Goal: Task Accomplishment & Management: Manage account settings

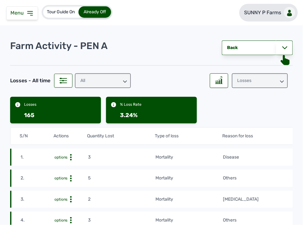
click at [291, 18] on link "SUNNY P Farms" at bounding box center [268, 13] width 59 height 18
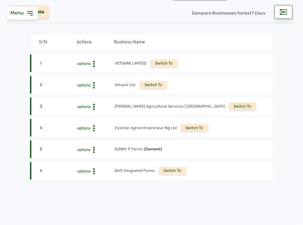
scroll to position [70, 0]
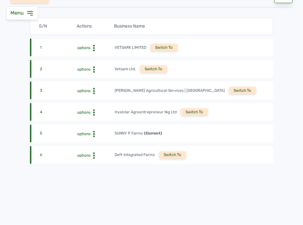
click at [174, 151] on div "Switch To" at bounding box center [173, 155] width 28 height 8
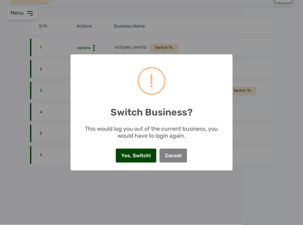
click at [139, 156] on button "Yes, Switch!" at bounding box center [136, 156] width 41 height 14
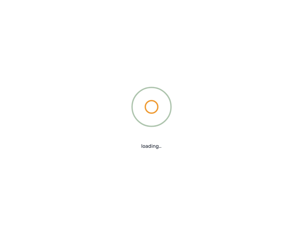
scroll to position [0, 0]
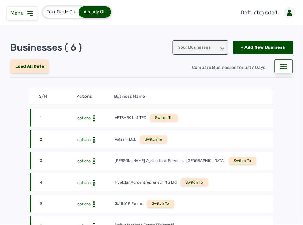
drag, startPoint x: 30, startPoint y: 11, endPoint x: 34, endPoint y: 14, distance: 5.0
click at [31, 11] on icon at bounding box center [30, 13] width 8 height 8
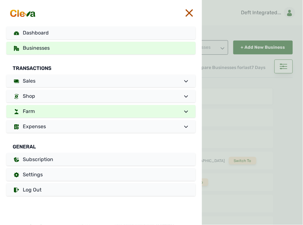
click at [63, 112] on link "Farm" at bounding box center [100, 111] width 189 height 13
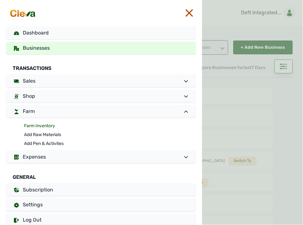
click at [49, 124] on link "Farm Inventory" at bounding box center [110, 126] width 172 height 9
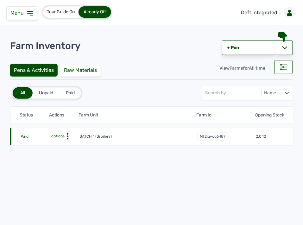
click at [69, 135] on icon at bounding box center [68, 136] width 6 height 6
click at [57, 144] on div "Farm Activities" at bounding box center [56, 146] width 45 height 8
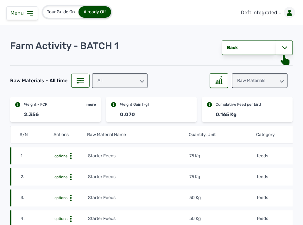
click at [281, 154] on td "feeds" at bounding box center [290, 156] width 67 height 7
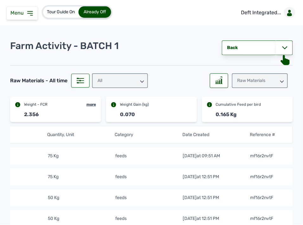
scroll to position [0, 145]
click at [26, 13] on icon at bounding box center [30, 13] width 8 height 8
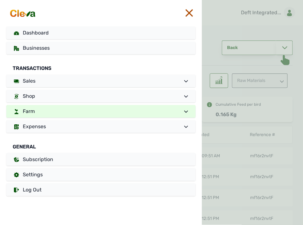
click at [70, 112] on link "Farm" at bounding box center [100, 111] width 189 height 13
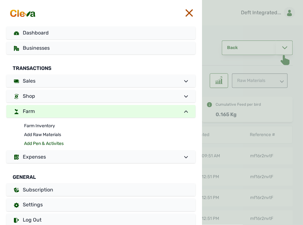
click at [54, 141] on link "Add Pen & Activites" at bounding box center [110, 143] width 172 height 9
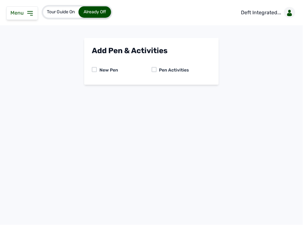
click at [156, 69] on div at bounding box center [154, 69] width 5 height 5
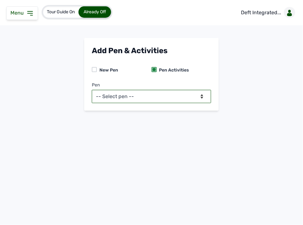
click at [156, 93] on select "-- Select pen -- BATCH 1 (Broilers)" at bounding box center [151, 96] width 119 height 13
select select "mf2jqycq6487"
click at [92, 90] on select "-- Select pen -- BATCH 1 (Broilers)" at bounding box center [151, 96] width 119 height 13
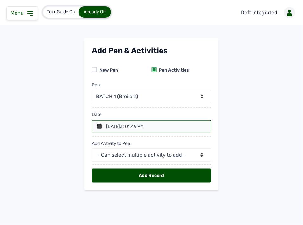
click at [99, 122] on div at bounding box center [151, 126] width 119 height 12
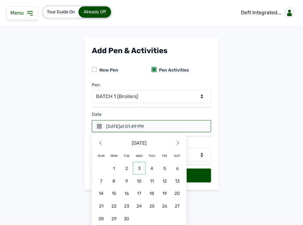
click at [138, 171] on span "3" at bounding box center [139, 168] width 13 height 13
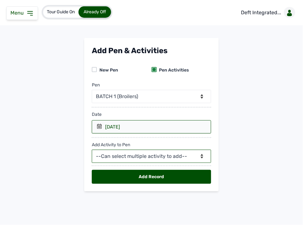
click at [134, 153] on select "--Can select multiple activity to add-- Raw Material Losses Weight" at bounding box center [151, 156] width 119 height 13
select select "Raw Material"
click at [92, 150] on select "--Can select multiple activity to add-- Raw Material Losses Weight" at bounding box center [151, 156] width 119 height 13
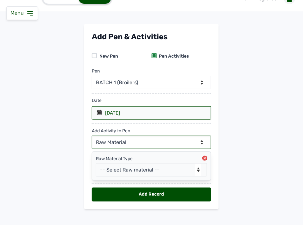
scroll to position [21, 0]
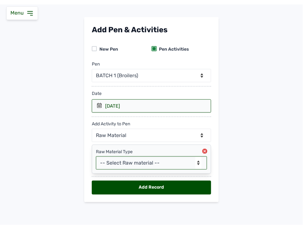
click at [144, 160] on select "-- Select Raw material -- feeds medications vaccines Biomass Fuel" at bounding box center [151, 162] width 111 height 13
select select "feeds"
click at [96, 156] on select "-- Select Raw material -- feeds medications vaccines Biomass Fuel" at bounding box center [151, 162] width 111 height 13
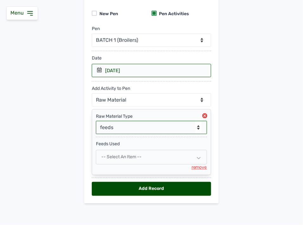
scroll to position [58, 0]
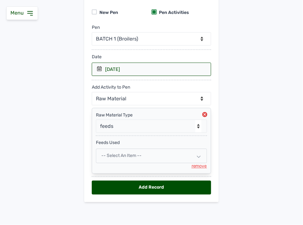
click at [128, 155] on span "-- Select an Item --" at bounding box center [121, 155] width 40 height 5
select select
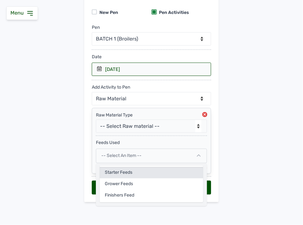
click at [127, 175] on div "Starter Feeds" at bounding box center [152, 172] width 104 height 11
select select
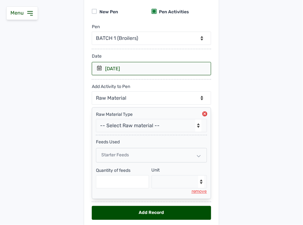
click at [153, 152] on div "Starter Feeds" at bounding box center [151, 155] width 111 height 15
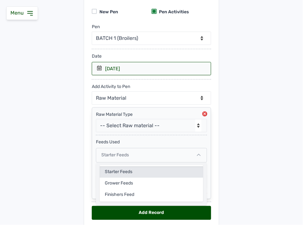
click at [146, 171] on div "Starter Feeds" at bounding box center [152, 172] width 104 height 11
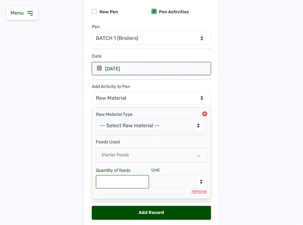
click at [103, 183] on input "text" at bounding box center [122, 181] width 53 height 13
type input "75"
drag, startPoint x: 166, startPoint y: 185, endPoint x: 168, endPoint y: 181, distance: 5.0
click at [166, 185] on select "--Select unit-- Bag(s) Kg" at bounding box center [180, 181] width 56 height 13
select select "Kg"
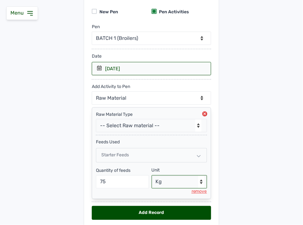
click at [152, 176] on select "--Select unit-- Bag(s) Kg" at bounding box center [180, 181] width 56 height 13
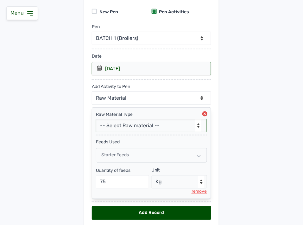
click at [125, 125] on select "-- Select Raw material -- feeds medications vaccines Biomass Fuel" at bounding box center [151, 125] width 111 height 13
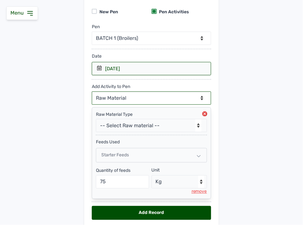
click at [137, 97] on select "--Can select multiple activity to add-- Raw Material Losses Weight" at bounding box center [151, 98] width 119 height 13
click at [92, 92] on select "--Can select multiple activity to add-- Raw Material Losses Weight" at bounding box center [151, 98] width 119 height 13
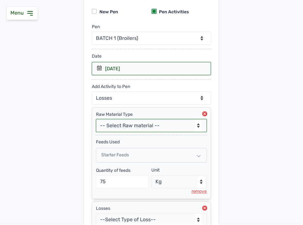
click at [135, 124] on select "-- Select Raw material -- feeds medications vaccines Biomass Fuel" at bounding box center [151, 125] width 111 height 13
click at [280, 137] on main "Add Pen & Activities New Pen Pen Activities Pen -- Select pen -- BATCH 1 (Broil…" at bounding box center [151, 125] width 303 height 290
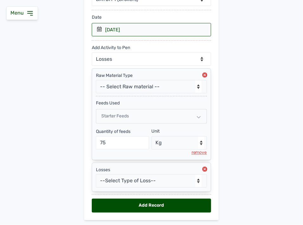
scroll to position [81, 0]
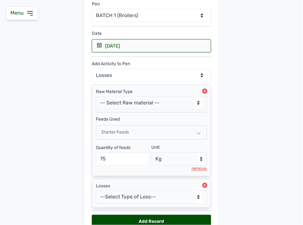
click at [202, 185] on icon at bounding box center [204, 185] width 5 height 5
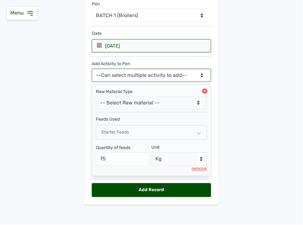
click at [109, 81] on select "--Can select multiple activity to add-- Raw Material Losses Weight" at bounding box center [151, 75] width 119 height 13
select select "Weight"
click at [92, 69] on select "--Can select multiple activity to add-- Raw Material Losses Weight" at bounding box center [151, 75] width 119 height 13
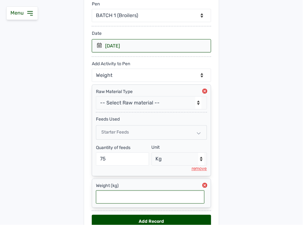
click at [137, 196] on input "text" at bounding box center [150, 197] width 109 height 13
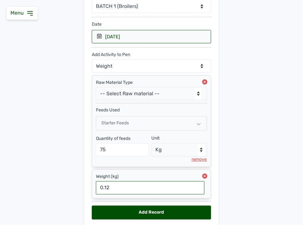
scroll to position [116, 0]
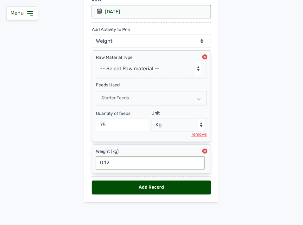
type input "0.12"
click at [139, 187] on div "Add Record" at bounding box center [151, 188] width 119 height 14
select select "null"
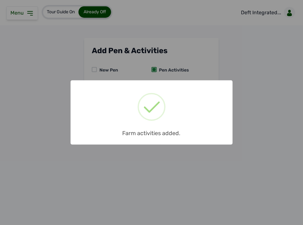
scroll to position [0, 0]
click at [148, 79] on div "× Farm activities added. OK No Cancel" at bounding box center [151, 112] width 303 height 225
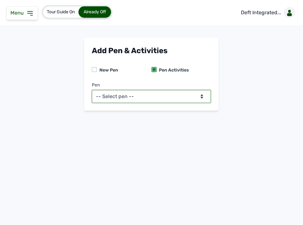
click at [163, 93] on select "-- Select pen -- BATCH 1 (Broilers)" at bounding box center [151, 96] width 119 height 13
select select "mf2jqycq6487"
click at [92, 90] on select "-- Select pen -- BATCH 1 (Broilers)" at bounding box center [151, 96] width 119 height 13
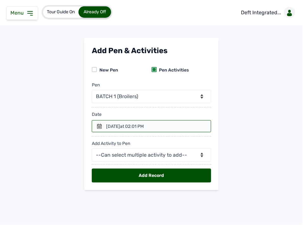
drag, startPoint x: 94, startPoint y: 128, endPoint x: 102, endPoint y: 128, distance: 7.6
click at [99, 128] on div at bounding box center [151, 126] width 119 height 12
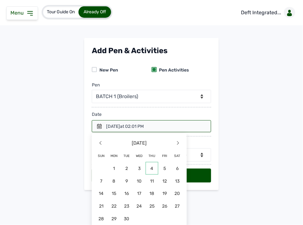
click at [154, 171] on span "4" at bounding box center [152, 168] width 13 height 13
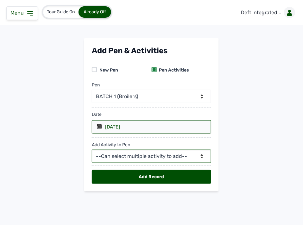
click at [155, 155] on select "--Can select multiple activity to add-- Raw Material Losses Weight" at bounding box center [151, 156] width 119 height 13
select select "Raw Material"
click at [92, 150] on select "--Can select multiple activity to add-- Raw Material Losses Weight" at bounding box center [151, 156] width 119 height 13
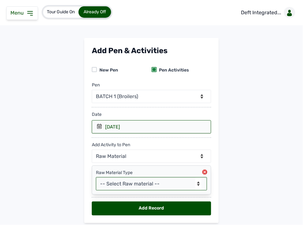
click at [127, 182] on select "-- Select Raw material -- feeds medications vaccines Biomass Fuel" at bounding box center [151, 183] width 111 height 13
select select "feeds"
click at [96, 178] on select "-- Select Raw material -- feeds medications vaccines Biomass Fuel" at bounding box center [151, 183] width 111 height 13
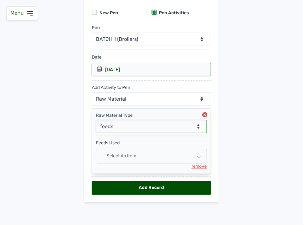
scroll to position [58, 0]
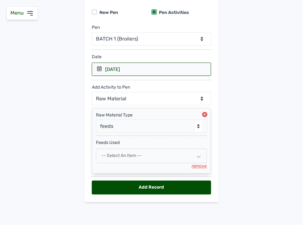
click at [120, 158] on span "-- Select an Item --" at bounding box center [121, 155] width 40 height 5
select select
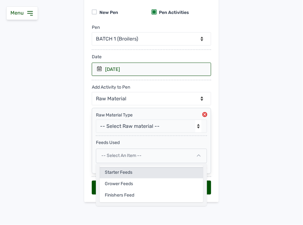
click at [124, 173] on div "Starter Feeds" at bounding box center [152, 172] width 104 height 11
select select
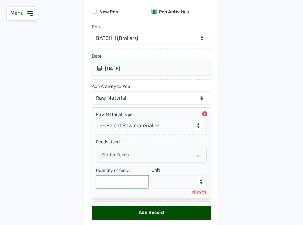
click at [108, 180] on input "text" at bounding box center [122, 181] width 53 height 13
type input "75"
click at [164, 188] on select "--Select unit-- Bag(s) Kg" at bounding box center [180, 181] width 56 height 13
select select "Kg"
click at [152, 176] on select "--Select unit-- Bag(s) Kg" at bounding box center [180, 181] width 56 height 13
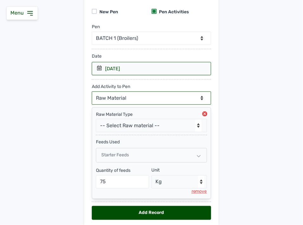
click at [117, 96] on select "--Can select multiple activity to add-- Raw Material Losses Weight" at bounding box center [151, 98] width 119 height 13
select select "Weight"
click at [92, 92] on select "--Can select multiple activity to add-- Raw Material Losses Weight" at bounding box center [151, 98] width 119 height 13
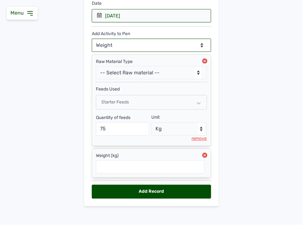
scroll to position [116, 0]
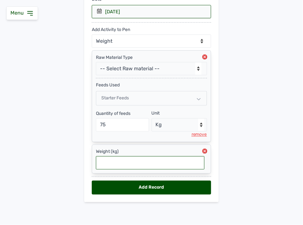
click at [134, 163] on input "text" at bounding box center [150, 162] width 109 height 13
type input "0.14"
drag, startPoint x: 142, startPoint y: 188, endPoint x: 85, endPoint y: 152, distance: 67.0
click at [142, 188] on div "Add Record" at bounding box center [151, 188] width 119 height 14
select select "null"
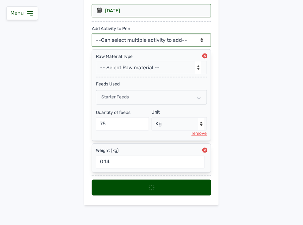
click at [164, 40] on select "--Can select multiple activity to add-- Raw Material Losses Weight" at bounding box center [151, 40] width 119 height 13
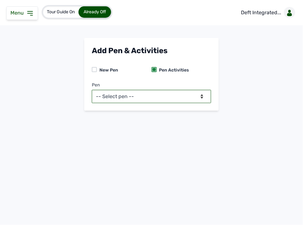
click at [171, 94] on select "-- Select pen -- BATCH 1 (Broilers)" at bounding box center [151, 96] width 119 height 13
select select "mf2jqycq6487"
click at [92, 90] on select "-- Select pen -- BATCH 1 (Broilers)" at bounding box center [151, 96] width 119 height 13
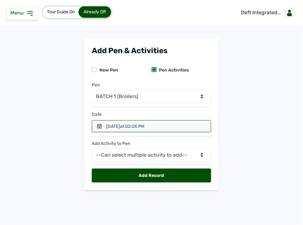
click at [103, 128] on div at bounding box center [151, 126] width 119 height 12
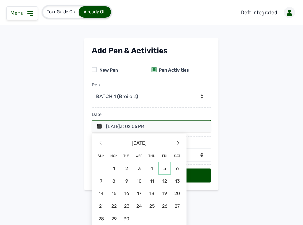
click at [162, 168] on span "5" at bounding box center [164, 168] width 13 height 13
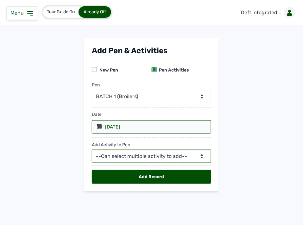
click at [124, 155] on select "--Can select multiple activity to add-- Raw Material Losses Weight" at bounding box center [151, 156] width 119 height 13
select select "Raw Material"
click at [92, 150] on select "--Can select multiple activity to add-- Raw Material Losses Weight" at bounding box center [151, 156] width 119 height 13
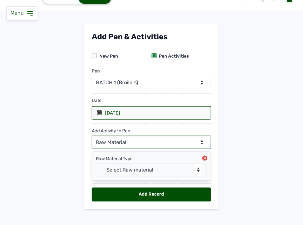
scroll to position [21, 0]
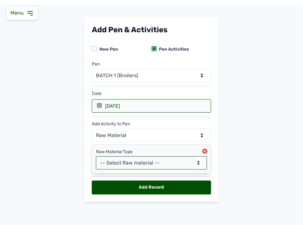
click at [125, 161] on select "-- Select Raw material -- feeds medications vaccines Biomass Fuel" at bounding box center [151, 162] width 111 height 13
select select "feeds"
click at [96, 156] on select "-- Select Raw material -- feeds medications vaccines Biomass Fuel" at bounding box center [151, 162] width 111 height 13
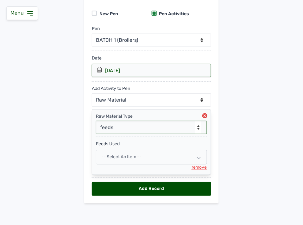
scroll to position [58, 0]
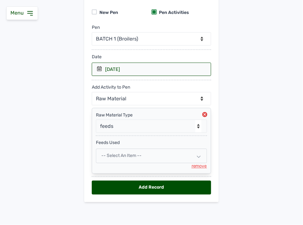
click at [142, 155] on div "-- Select an Item --" at bounding box center [151, 156] width 111 height 15
select select
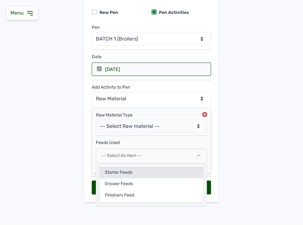
click at [126, 170] on div "Starter Feeds" at bounding box center [152, 172] width 104 height 11
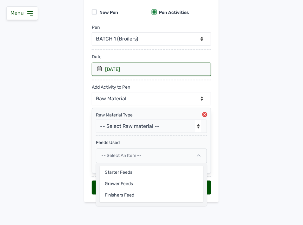
select select
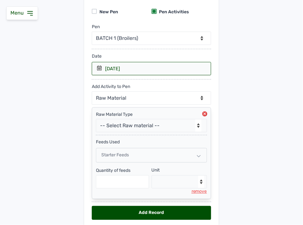
scroll to position [84, 0]
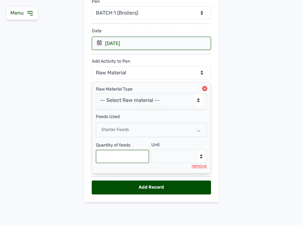
click at [128, 161] on input "text" at bounding box center [122, 156] width 53 height 13
type input "100"
click at [188, 157] on select "--Select unit-- Bag(s) Kg" at bounding box center [180, 156] width 56 height 13
click at [178, 156] on select "--Select unit-- Bag(s) Kg" at bounding box center [180, 156] width 56 height 13
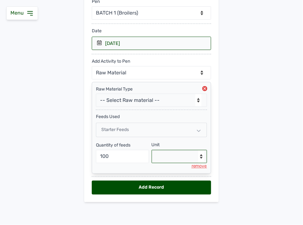
select select "Kg"
click at [152, 150] on select "--Select unit-- Bag(s) Kg" at bounding box center [180, 156] width 56 height 13
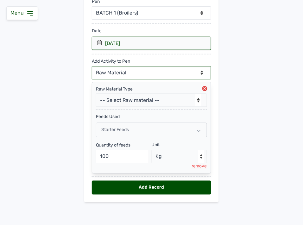
click at [160, 68] on select "--Can select multiple activity to add-- Raw Material Losses Weight" at bounding box center [151, 72] width 119 height 13
select select "Weight"
click at [92, 66] on select "--Can select multiple activity to add-- Raw Material Losses Weight" at bounding box center [151, 72] width 119 height 13
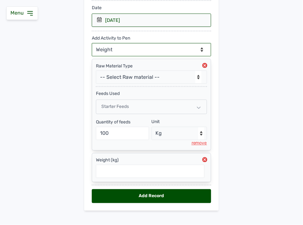
scroll to position [116, 0]
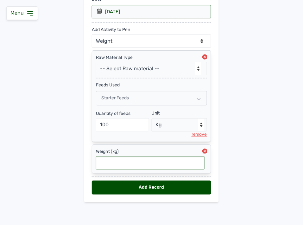
drag, startPoint x: 157, startPoint y: 159, endPoint x: 169, endPoint y: 159, distance: 12.0
click at [158, 159] on input "text" at bounding box center [150, 162] width 109 height 13
type input "0.154"
click at [184, 187] on div "Add Record" at bounding box center [151, 188] width 119 height 14
select select "null"
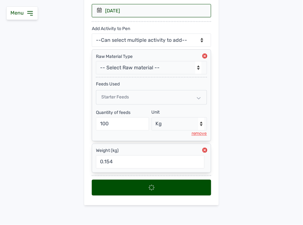
click at [136, 10] on div "05 Sep 2025" at bounding box center [151, 10] width 119 height 13
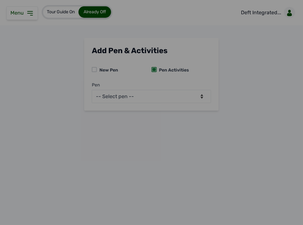
scroll to position [0, 0]
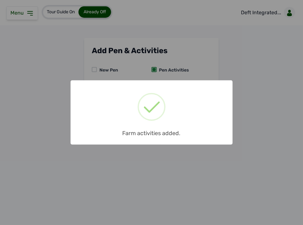
drag, startPoint x: 143, startPoint y: 61, endPoint x: 141, endPoint y: 83, distance: 22.6
click at [143, 62] on div "× Farm activities added. OK No Cancel" at bounding box center [151, 112] width 303 height 225
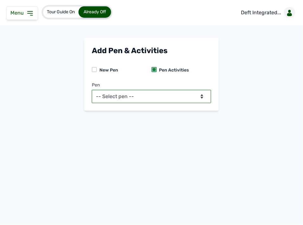
click at [130, 94] on select "-- Select pen -- BATCH 1 (Broilers)" at bounding box center [151, 96] width 119 height 13
select select "mf2jqycq6487"
click at [92, 90] on select "-- Select pen -- BATCH 1 (Broilers)" at bounding box center [151, 96] width 119 height 13
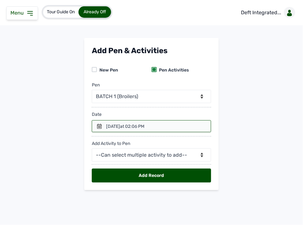
drag, startPoint x: 108, startPoint y: 125, endPoint x: 113, endPoint y: 126, distance: 4.8
click at [113, 126] on div "8th Sept 2025 at 02:06 PM" at bounding box center [125, 126] width 38 height 6
drag, startPoint x: 102, startPoint y: 127, endPoint x: 111, endPoint y: 127, distance: 9.5
click at [103, 127] on div at bounding box center [151, 126] width 119 height 12
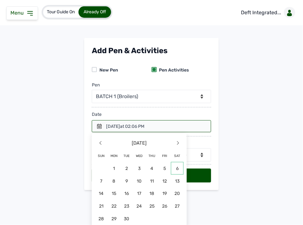
click at [175, 169] on span "6" at bounding box center [177, 168] width 13 height 13
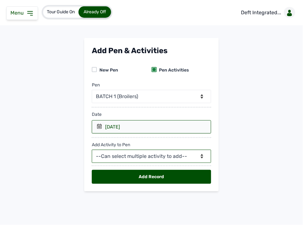
click at [104, 154] on select "--Can select multiple activity to add-- Raw Material Losses Weight" at bounding box center [151, 156] width 119 height 13
select select "Raw Material"
click at [92, 150] on select "--Can select multiple activity to add-- Raw Material Losses Weight" at bounding box center [151, 156] width 119 height 13
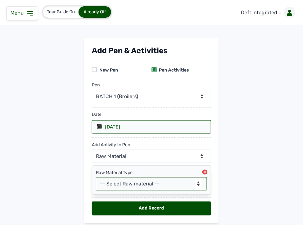
click at [111, 181] on select "-- Select Raw material -- feeds medications vaccines Biomass Fuel" at bounding box center [151, 183] width 111 height 13
select select "feeds"
click at [96, 178] on select "-- Select Raw material -- feeds medications vaccines Biomass Fuel" at bounding box center [151, 183] width 111 height 13
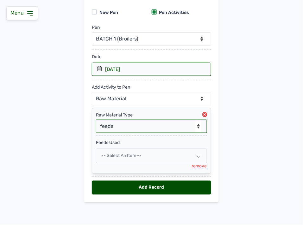
scroll to position [58, 0]
click at [136, 154] on span "-- Select an Item --" at bounding box center [121, 155] width 40 height 5
select select
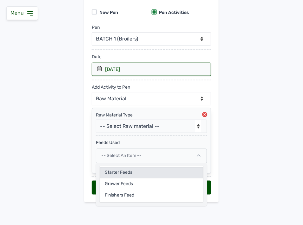
drag, startPoint x: 115, startPoint y: 172, endPoint x: 120, endPoint y: 171, distance: 5.4
click at [120, 171] on div "Starter Feeds" at bounding box center [152, 172] width 104 height 11
select select
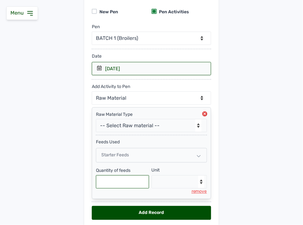
click at [125, 184] on input "text" at bounding box center [122, 181] width 53 height 13
type input "100"
click at [181, 182] on select "--Select unit-- Bag(s) Kg" at bounding box center [180, 181] width 56 height 13
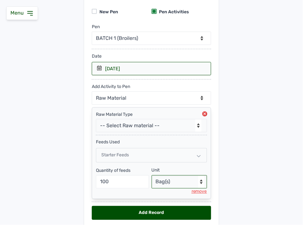
click at [152, 176] on select "--Select unit-- Bag(s) Kg" at bounding box center [180, 181] width 56 height 13
click at [173, 185] on select "--Select unit-- Bag(s) Kg" at bounding box center [180, 181] width 56 height 13
select select "Kg"
click at [152, 176] on select "--Select unit-- Bag(s) Kg" at bounding box center [180, 181] width 56 height 13
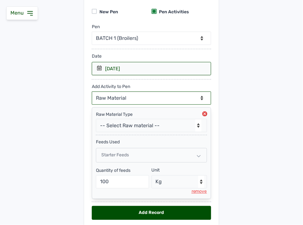
click at [129, 99] on select "--Can select multiple activity to add-- Raw Material Losses Weight" at bounding box center [151, 98] width 119 height 13
select select "Weight"
click at [92, 92] on select "--Can select multiple activity to add-- Raw Material Losses Weight" at bounding box center [151, 98] width 119 height 13
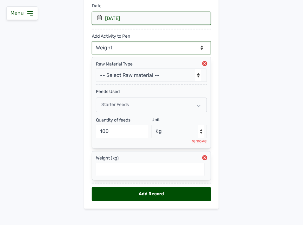
scroll to position [116, 0]
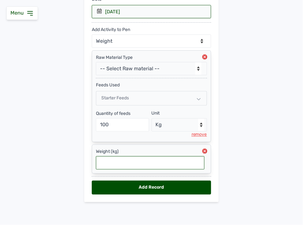
click at [156, 161] on input "text" at bounding box center [150, 162] width 109 height 13
type input "0.196"
click at [155, 183] on div "Add Record" at bounding box center [151, 188] width 119 height 14
select select "null"
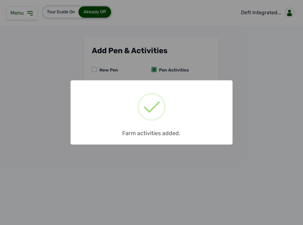
scroll to position [0, 0]
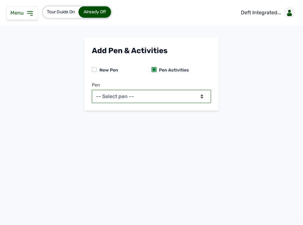
click at [169, 97] on select "-- Select pen -- BATCH 1 (Broilers)" at bounding box center [151, 96] width 119 height 13
select select "mf2jqycq6487"
click at [92, 90] on select "-- Select pen -- BATCH 1 (Broilers)" at bounding box center [151, 96] width 119 height 13
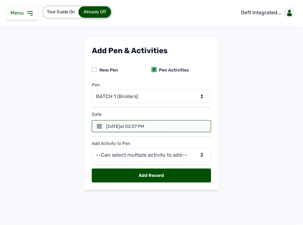
click at [139, 126] on span "at 02:07 PM" at bounding box center [132, 126] width 24 height 5
click at [99, 127] on icon at bounding box center [99, 126] width 4 height 5
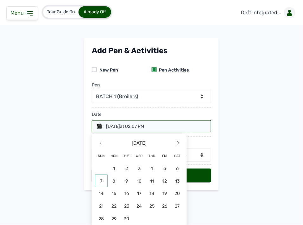
click at [102, 182] on span "7" at bounding box center [101, 181] width 13 height 13
click at [102, 182] on div "Add Record" at bounding box center [151, 176] width 119 height 14
select select
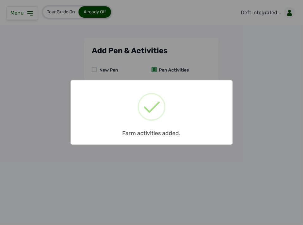
click at [27, 11] on div "× Farm activities added. OK No Cancel" at bounding box center [151, 112] width 303 height 225
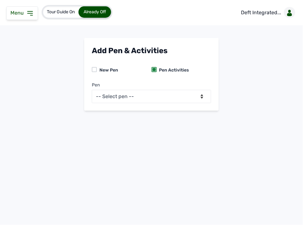
click at [28, 11] on icon at bounding box center [30, 13] width 8 height 8
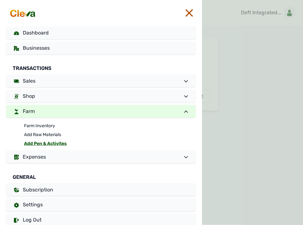
click at [28, 11] on img at bounding box center [23, 13] width 28 height 9
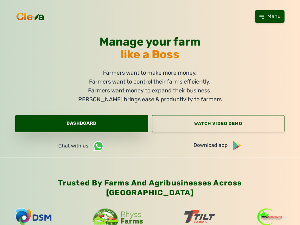
click at [109, 126] on link "Dashboard" at bounding box center [81, 123] width 133 height 17
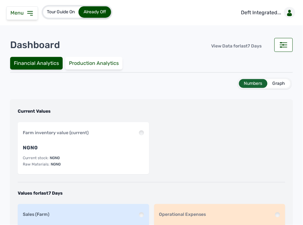
click at [34, 13] on div "Menu" at bounding box center [22, 13] width 32 height 14
click at [32, 14] on icon at bounding box center [30, 13] width 8 height 8
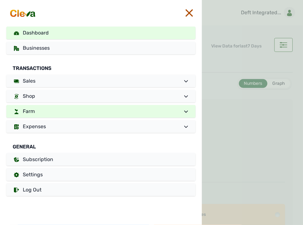
click at [45, 112] on link "Farm" at bounding box center [100, 111] width 189 height 13
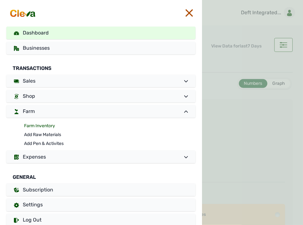
click at [47, 123] on link "Farm Inventory" at bounding box center [110, 126] width 172 height 9
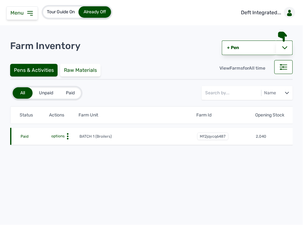
click at [69, 135] on icon at bounding box center [68, 136] width 6 height 6
drag, startPoint x: 64, startPoint y: 141, endPoint x: 61, endPoint y: 145, distance: 4.3
click at [63, 142] on div "Farm Activities Edit Disable" at bounding box center [56, 154] width 46 height 28
click at [60, 146] on div "Farm Activities" at bounding box center [56, 146] width 45 height 8
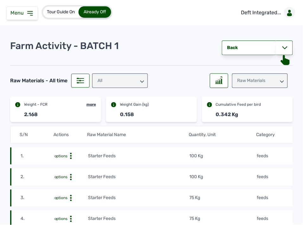
drag, startPoint x: 208, startPoint y: 154, endPoint x: 205, endPoint y: 147, distance: 7.2
click at [208, 152] on tr "1. options Starter Feeds 100 Kg feeds 6th Sept 2025 at 01:15 PM mf16r2nvtF" at bounding box center [222, 156] width 424 height 17
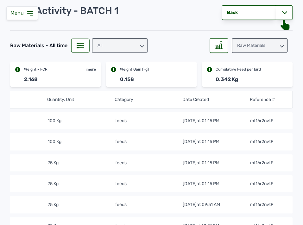
scroll to position [0, 145]
click at [28, 14] on icon at bounding box center [30, 13] width 8 height 8
click at [0, 0] on img at bounding box center [0, 0] width 0 height 0
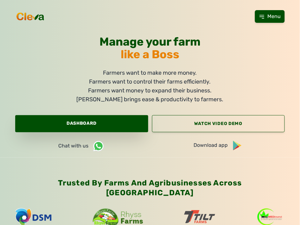
click at [76, 126] on link "Dashboard" at bounding box center [81, 123] width 133 height 17
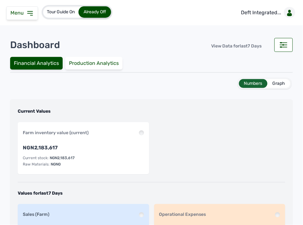
click at [34, 12] on div "Menu" at bounding box center [22, 13] width 32 height 14
click at [28, 13] on icon at bounding box center [30, 13] width 5 height 4
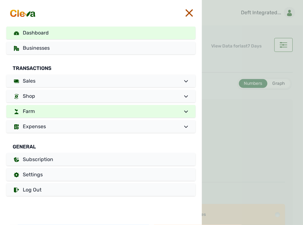
click at [41, 109] on link "Farm" at bounding box center [100, 111] width 189 height 13
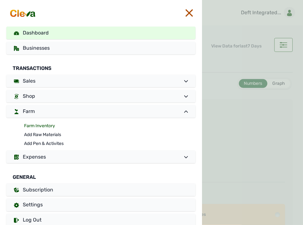
click at [41, 125] on link "Farm Inventory" at bounding box center [110, 126] width 172 height 9
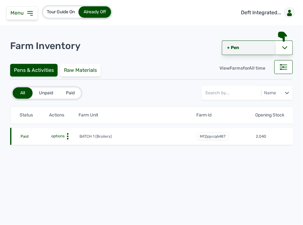
click at [244, 48] on link "+ Pen" at bounding box center [249, 48] width 54 height 15
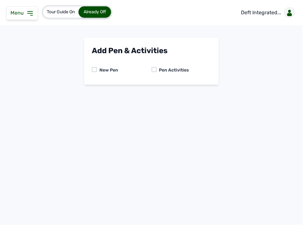
click at [157, 68] on div "Pen Activities" at bounding box center [173, 70] width 33 height 6
click at [154, 65] on div "New Pen Pen Activities" at bounding box center [151, 70] width 119 height 14
click at [155, 70] on div at bounding box center [154, 69] width 5 height 5
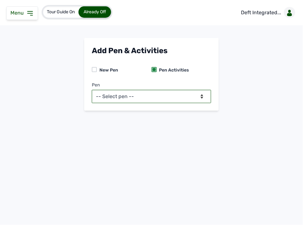
click at [143, 96] on select "-- Select pen -- BATCH 1 (Broilers)" at bounding box center [151, 96] width 119 height 13
select select "mf2jqycq6487"
click at [92, 90] on select "-- Select pen -- BATCH 1 (Broilers)" at bounding box center [151, 96] width 119 height 13
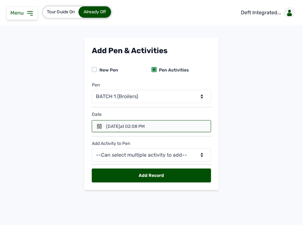
click at [98, 124] on icon at bounding box center [99, 126] width 5 height 5
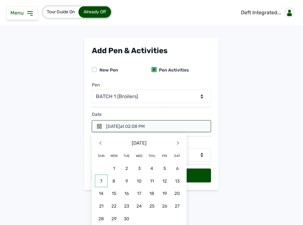
click at [101, 182] on span "7" at bounding box center [101, 181] width 13 height 13
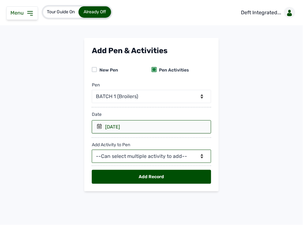
click at [124, 153] on select "--Can select multiple activity to add-- Raw Material Losses Weight" at bounding box center [151, 156] width 119 height 13
select select "Raw Material"
click at [92, 150] on select "--Can select multiple activity to add-- Raw Material Losses Weight" at bounding box center [151, 156] width 119 height 13
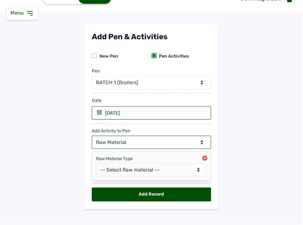
scroll to position [21, 0]
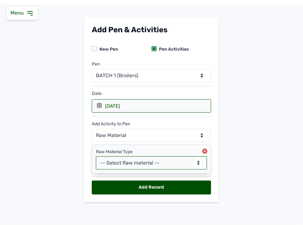
click at [118, 164] on select "-- Select Raw material -- feeds medications vaccines Biomass Fuel" at bounding box center [151, 162] width 111 height 13
select select "feeds"
click at [96, 156] on select "-- Select Raw material -- feeds medications vaccines Biomass Fuel" at bounding box center [151, 162] width 111 height 13
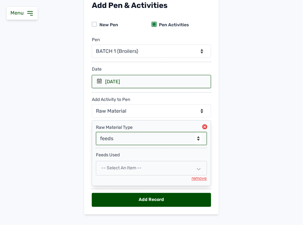
scroll to position [58, 0]
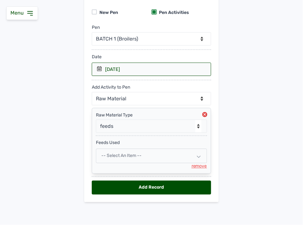
click at [126, 156] on span "-- Select an Item --" at bounding box center [121, 155] width 40 height 5
select select
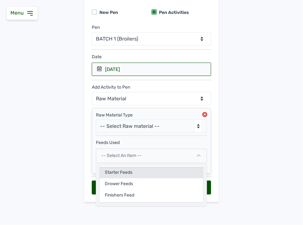
click at [119, 172] on div "Starter Feeds" at bounding box center [152, 172] width 104 height 11
select select
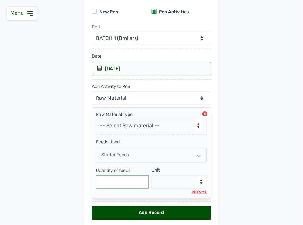
click at [115, 182] on input "text" at bounding box center [122, 181] width 53 height 13
type input "100"
click at [170, 184] on select "--Select unit-- Bag(s) Kg" at bounding box center [180, 181] width 56 height 13
select select "Kg"
click at [152, 176] on select "--Select unit-- Bag(s) Kg" at bounding box center [180, 181] width 56 height 13
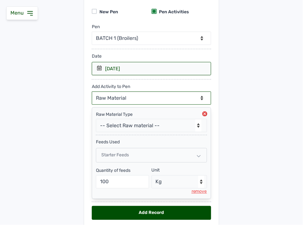
click at [131, 98] on select "--Can select multiple activity to add-- Raw Material Losses Weight" at bounding box center [151, 98] width 119 height 13
select select "Weight"
click at [92, 92] on select "--Can select multiple activity to add-- Raw Material Losses Weight" at bounding box center [151, 98] width 119 height 13
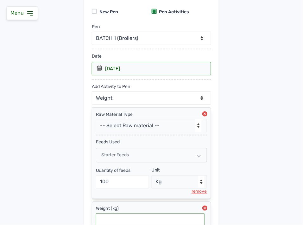
click at [123, 219] on input "text" at bounding box center [150, 219] width 109 height 13
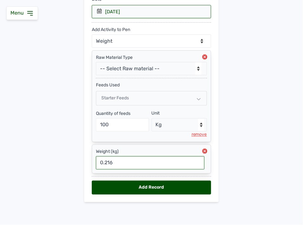
scroll to position [116, 0]
type input "0.216"
click at [116, 188] on div "Add Record" at bounding box center [151, 188] width 119 height 14
select select "null"
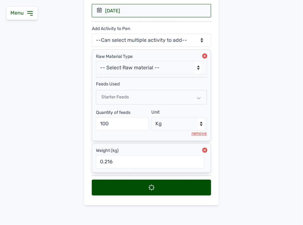
select select
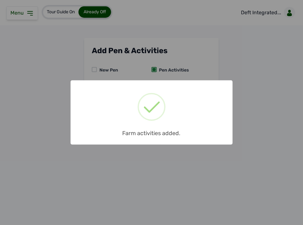
scroll to position [0, 0]
